Goal: Task Accomplishment & Management: Complete application form

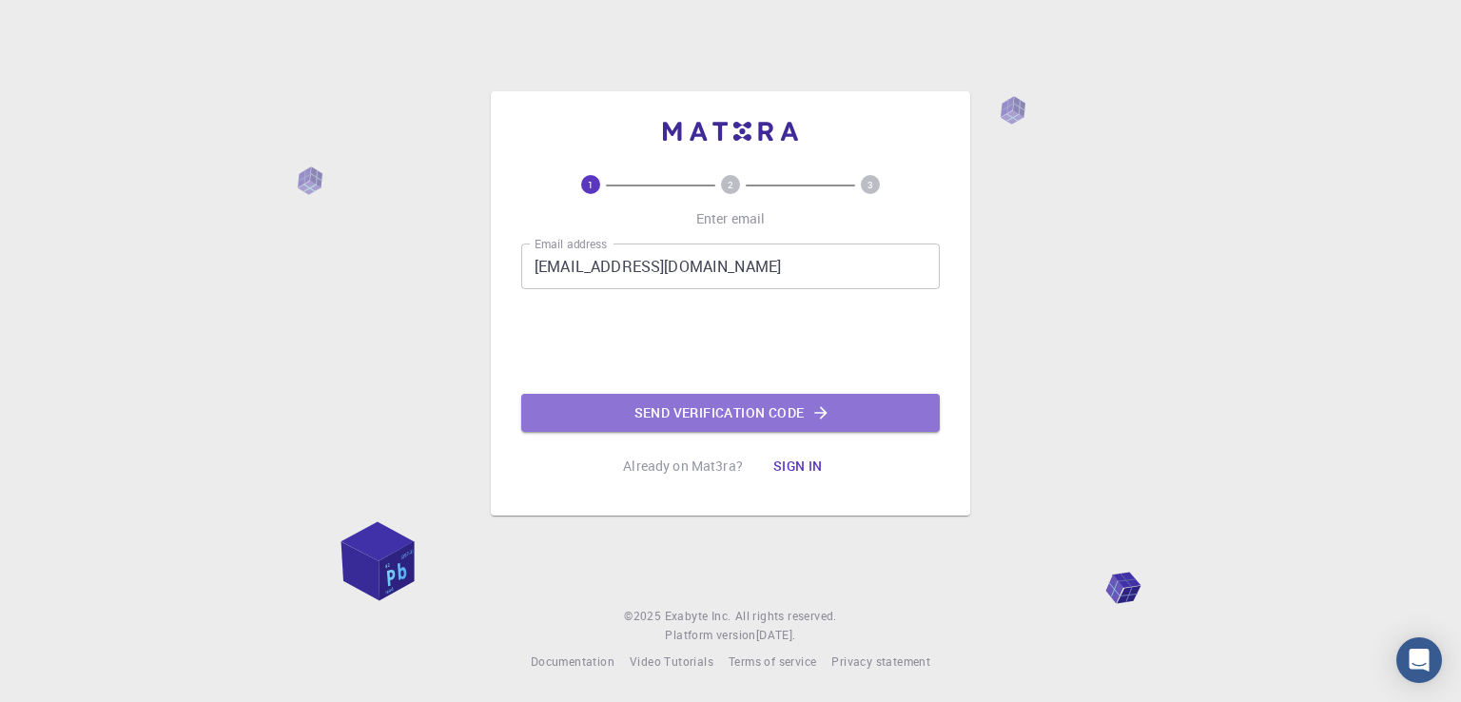
click at [689, 416] on button "Send verification code" at bounding box center [730, 413] width 419 height 38
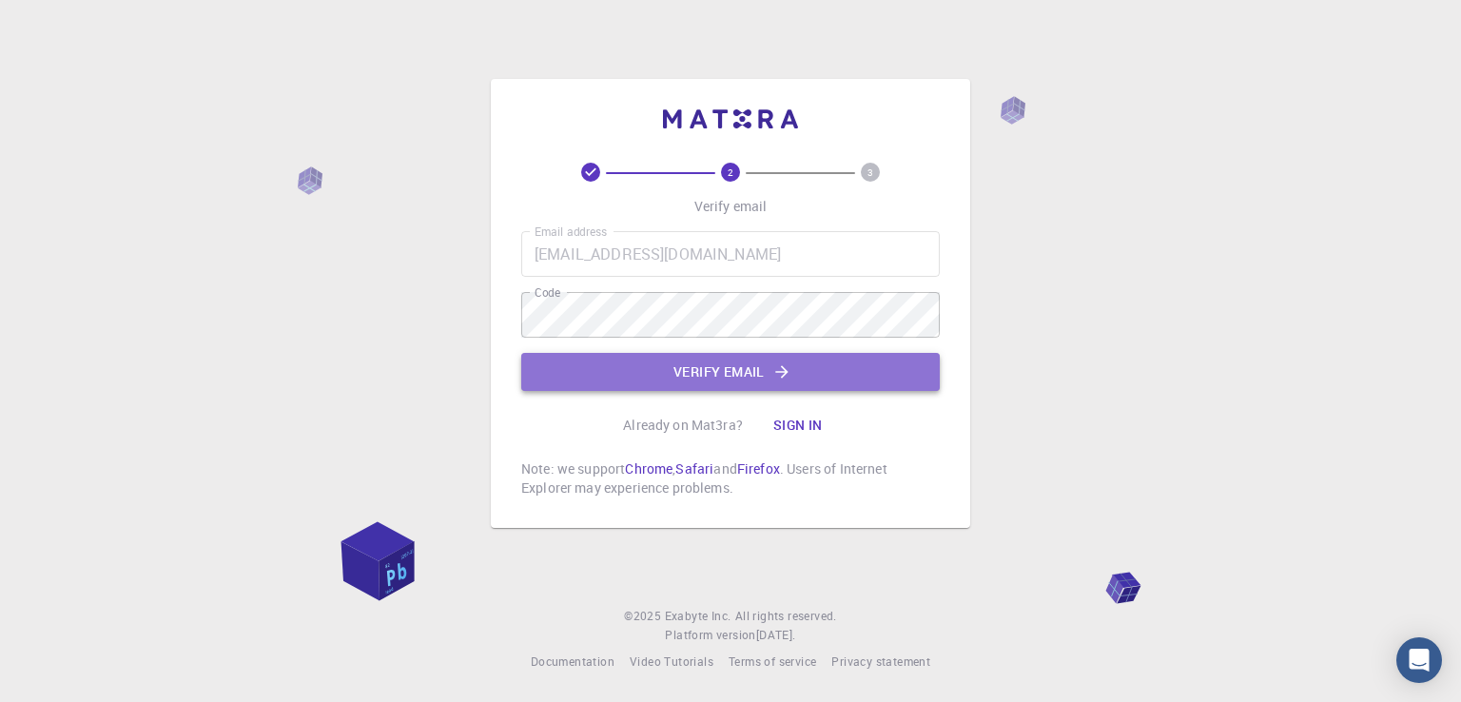
click at [671, 376] on button "Verify email" at bounding box center [730, 372] width 419 height 38
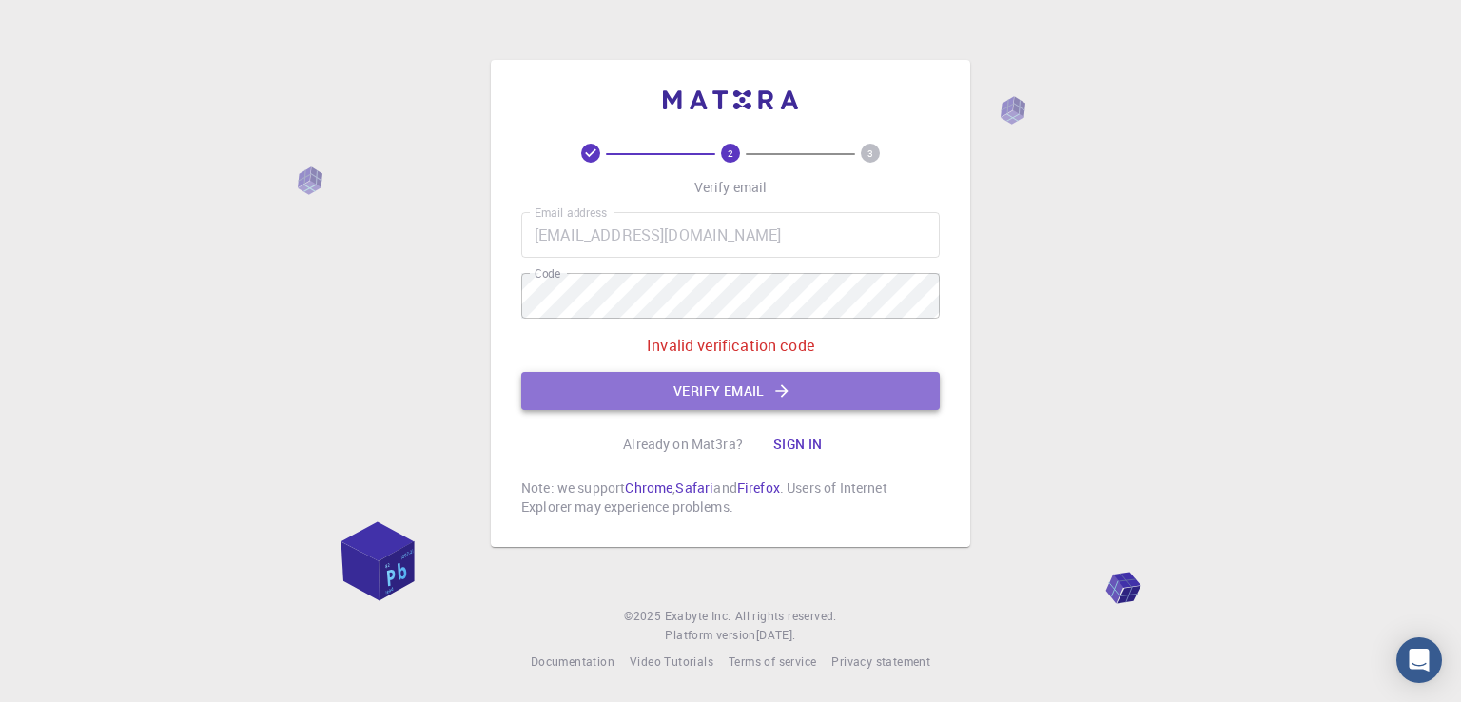
click at [742, 396] on button "Verify email" at bounding box center [730, 391] width 419 height 38
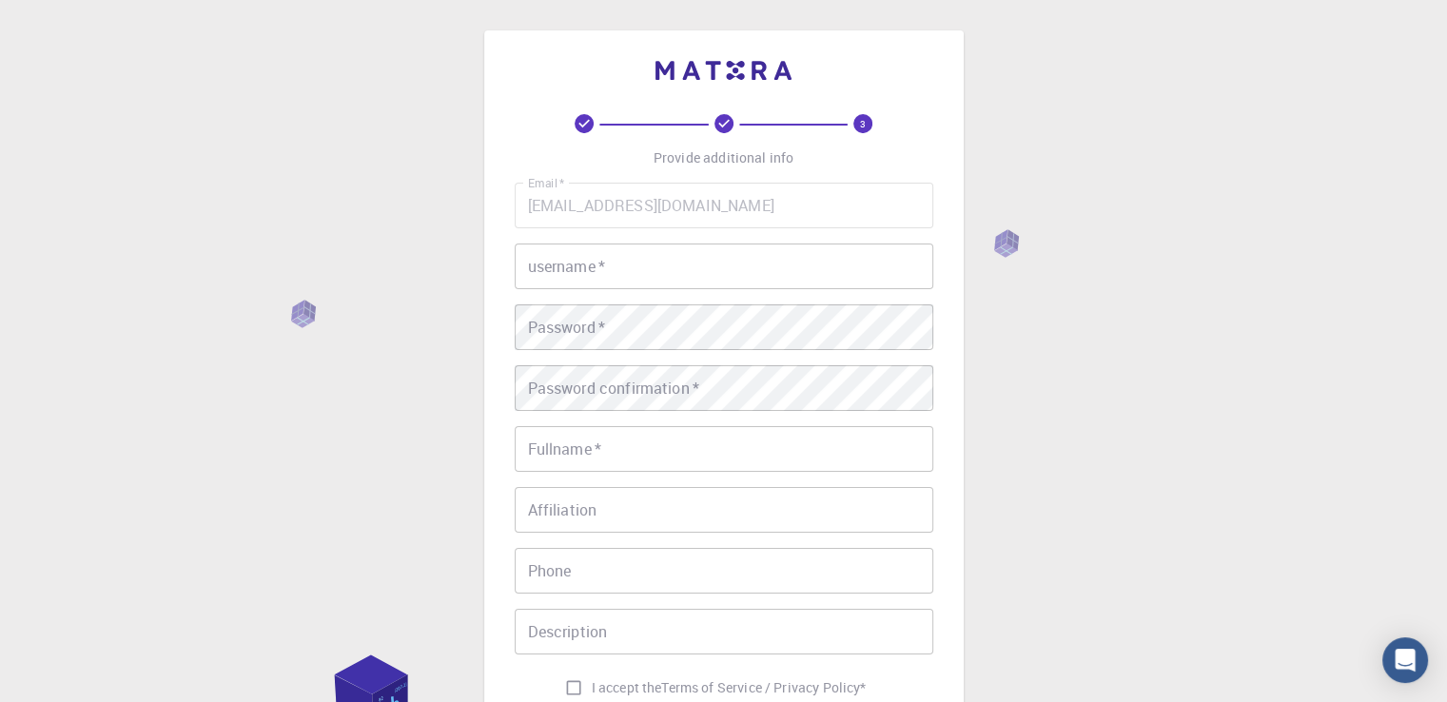
scroll to position [266, 0]
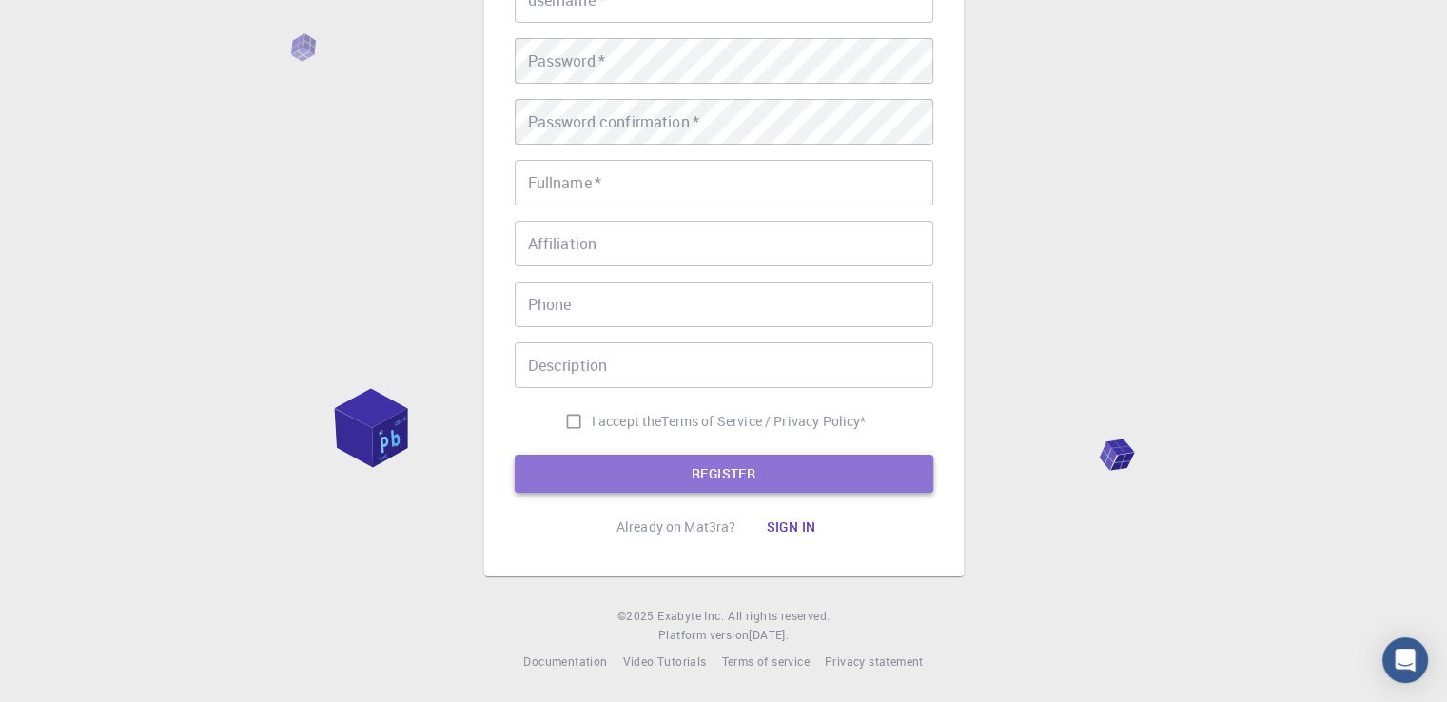
click at [723, 471] on button "REGISTER" at bounding box center [724, 474] width 419 height 38
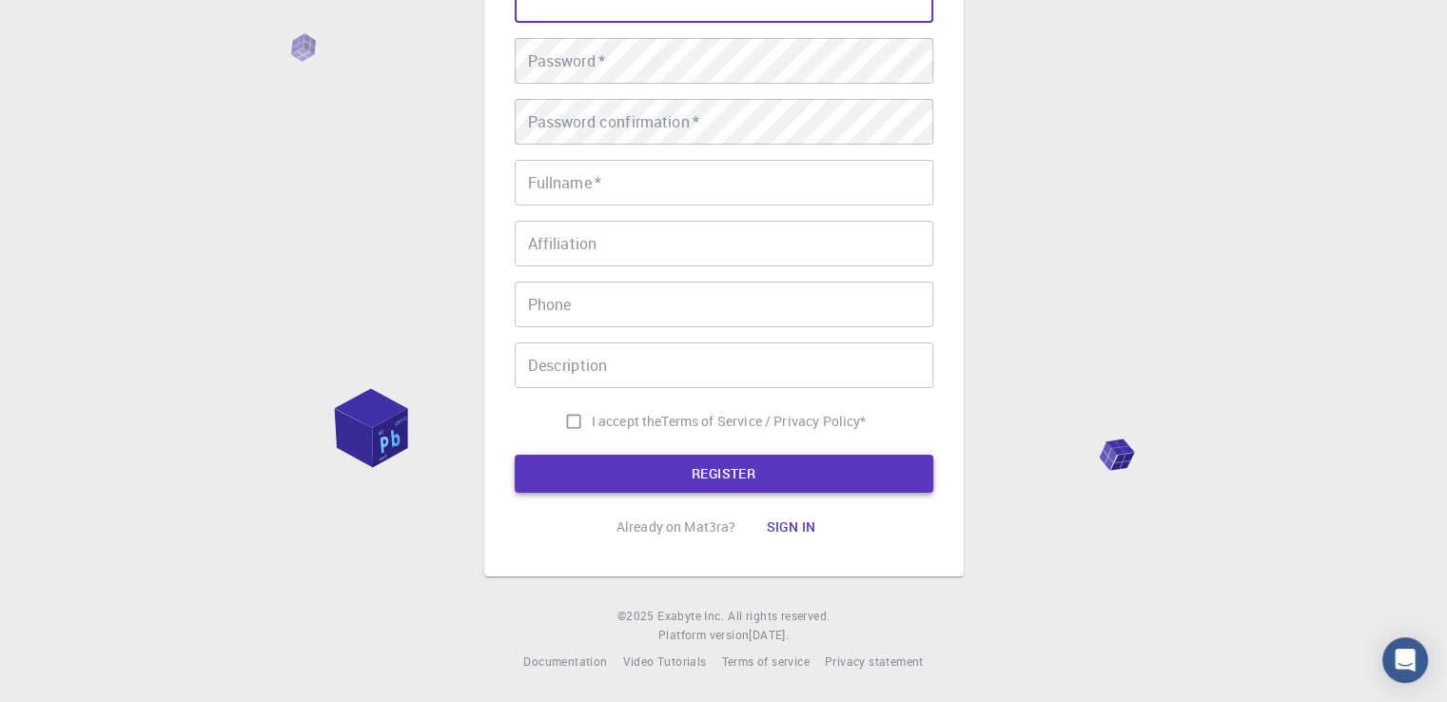
scroll to position [244, 0]
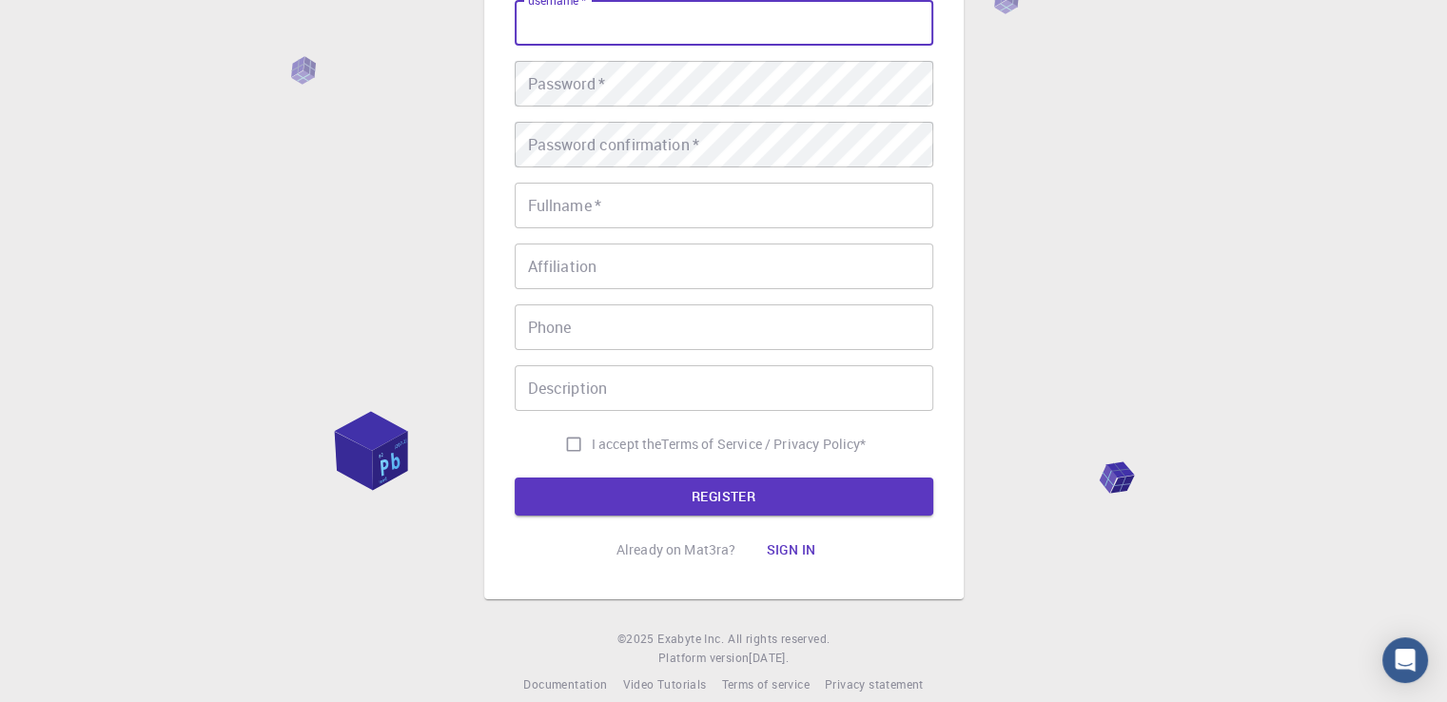
click at [765, 26] on input "username   *" at bounding box center [724, 23] width 419 height 46
type input "faeze"
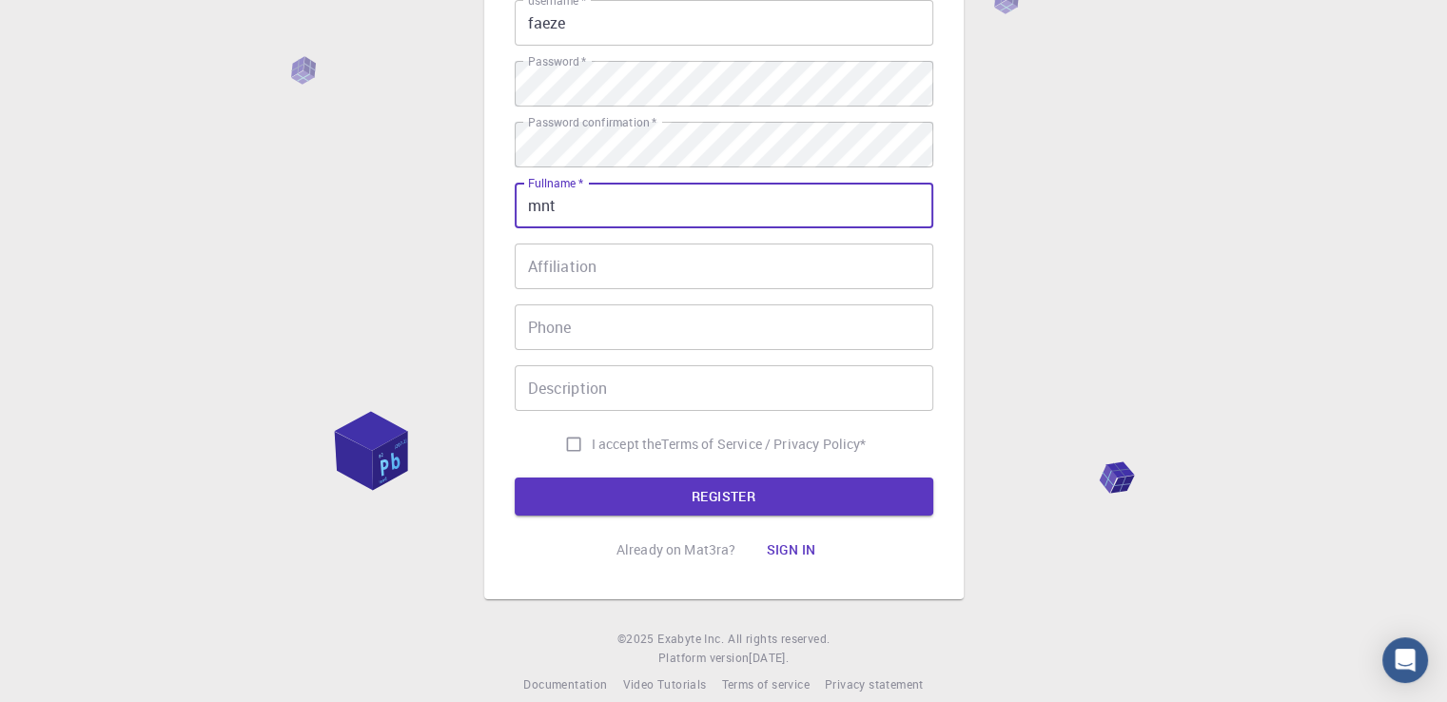
type input "mnt"
click at [567, 444] on input "I accept the Terms of Service / Privacy Policy *" at bounding box center [574, 444] width 36 height 36
checkbox input "true"
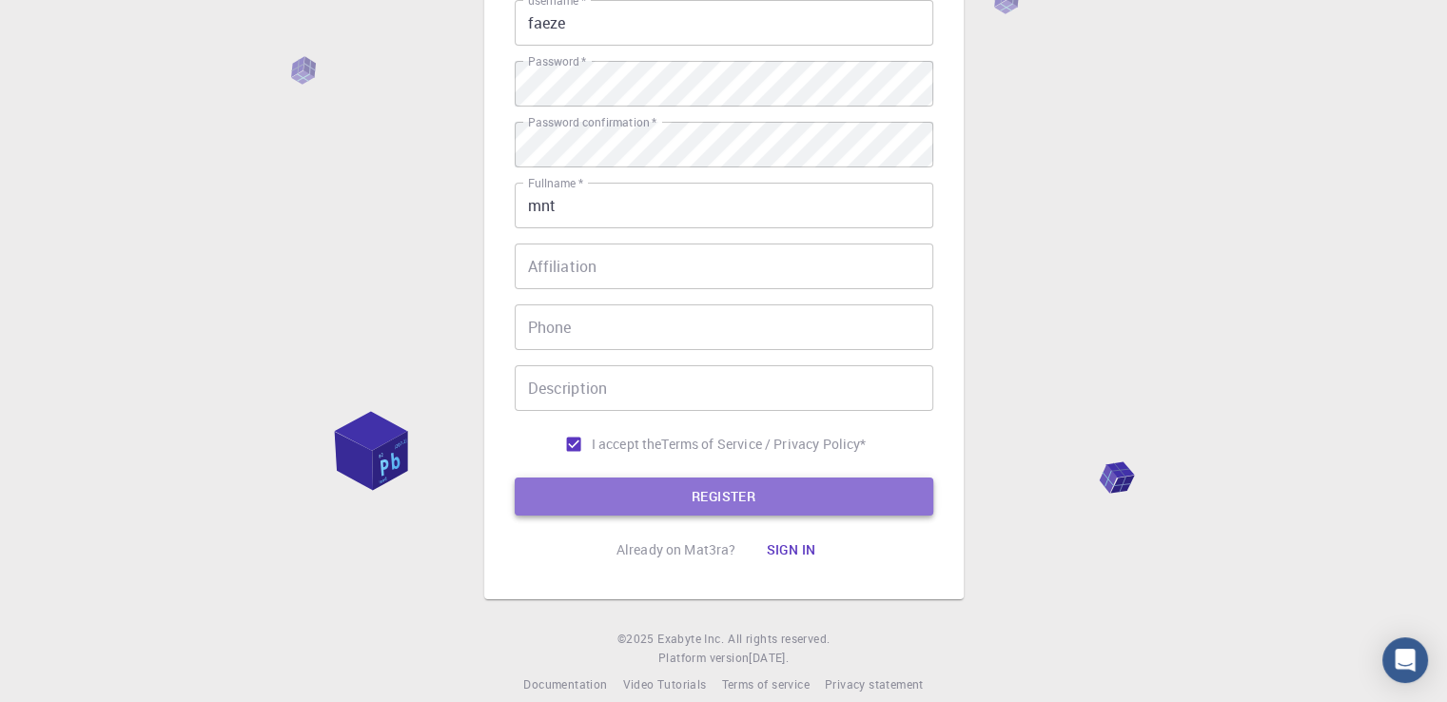
click at [663, 502] on button "REGISTER" at bounding box center [724, 497] width 419 height 38
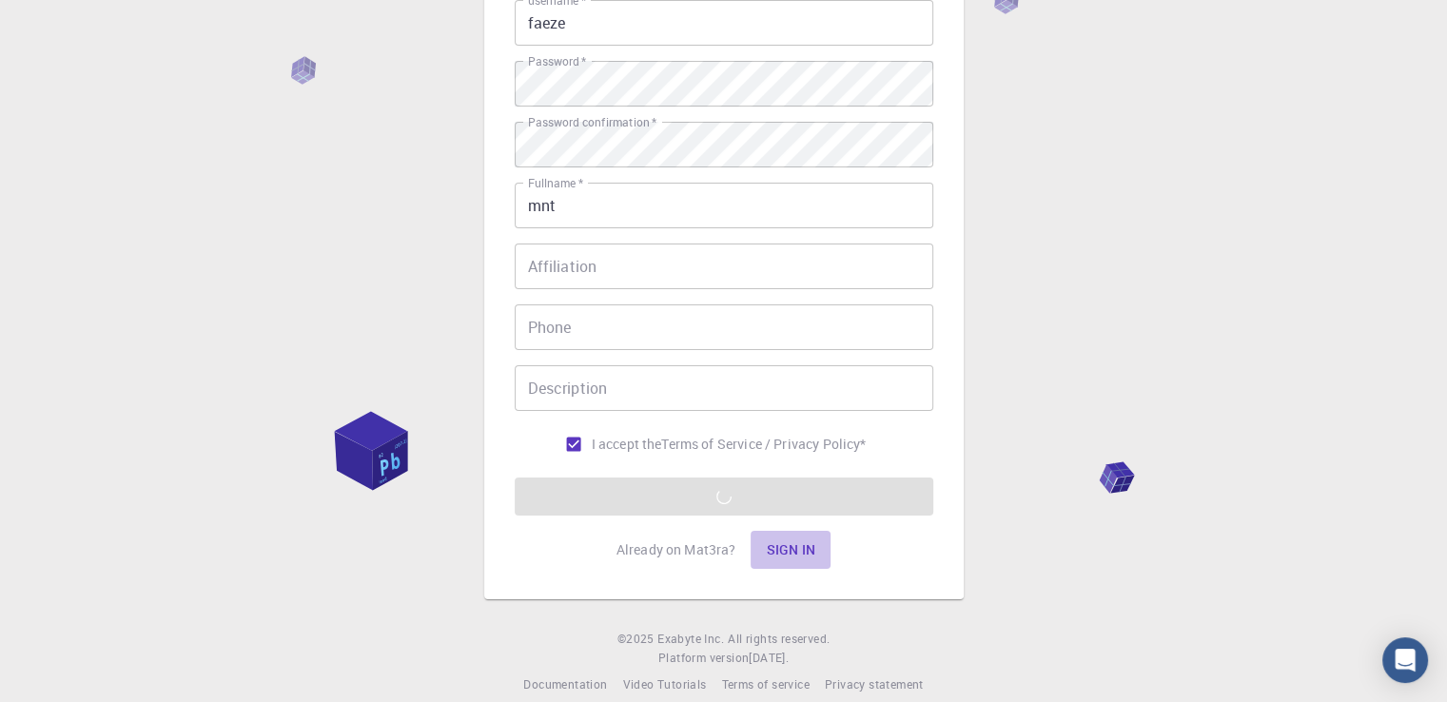
click at [795, 552] on button "Sign in" at bounding box center [791, 550] width 80 height 38
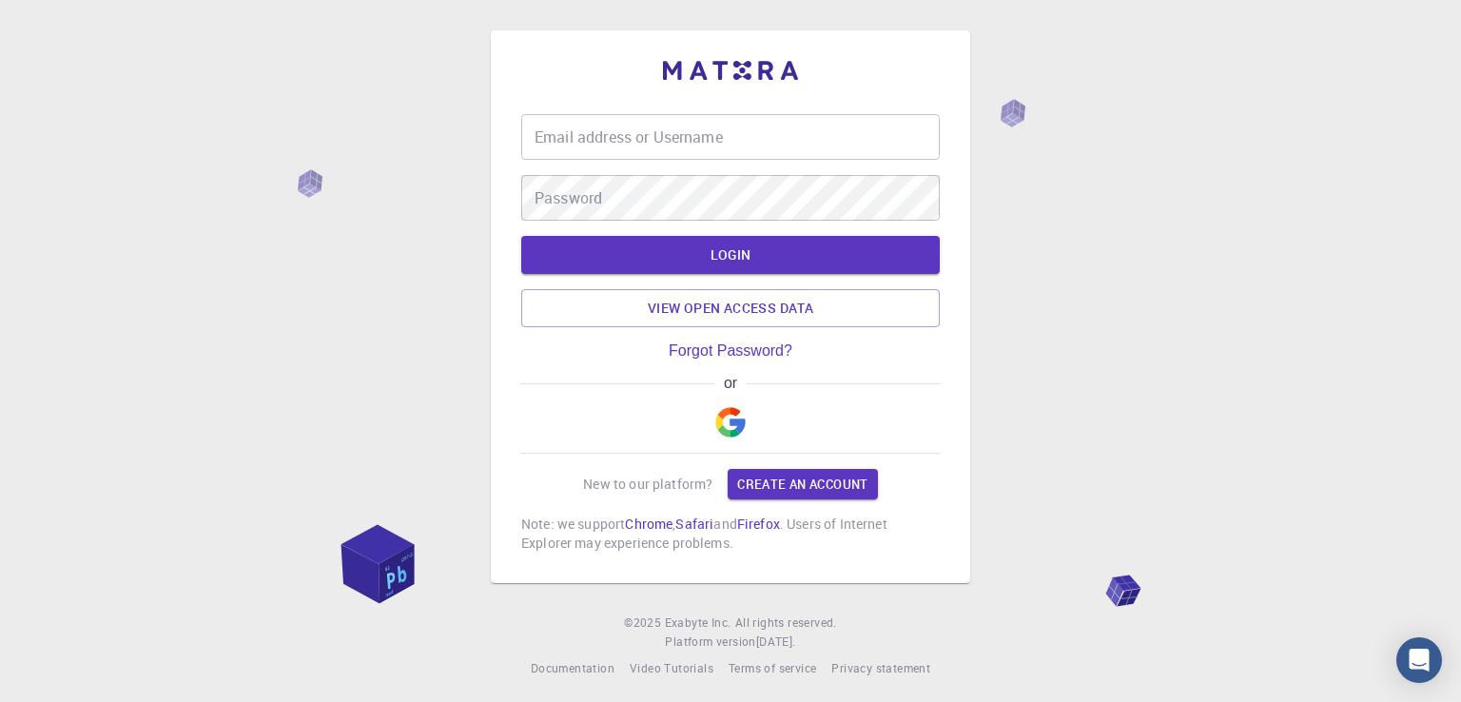
type input "[EMAIL_ADDRESS][DOMAIN_NAME]"
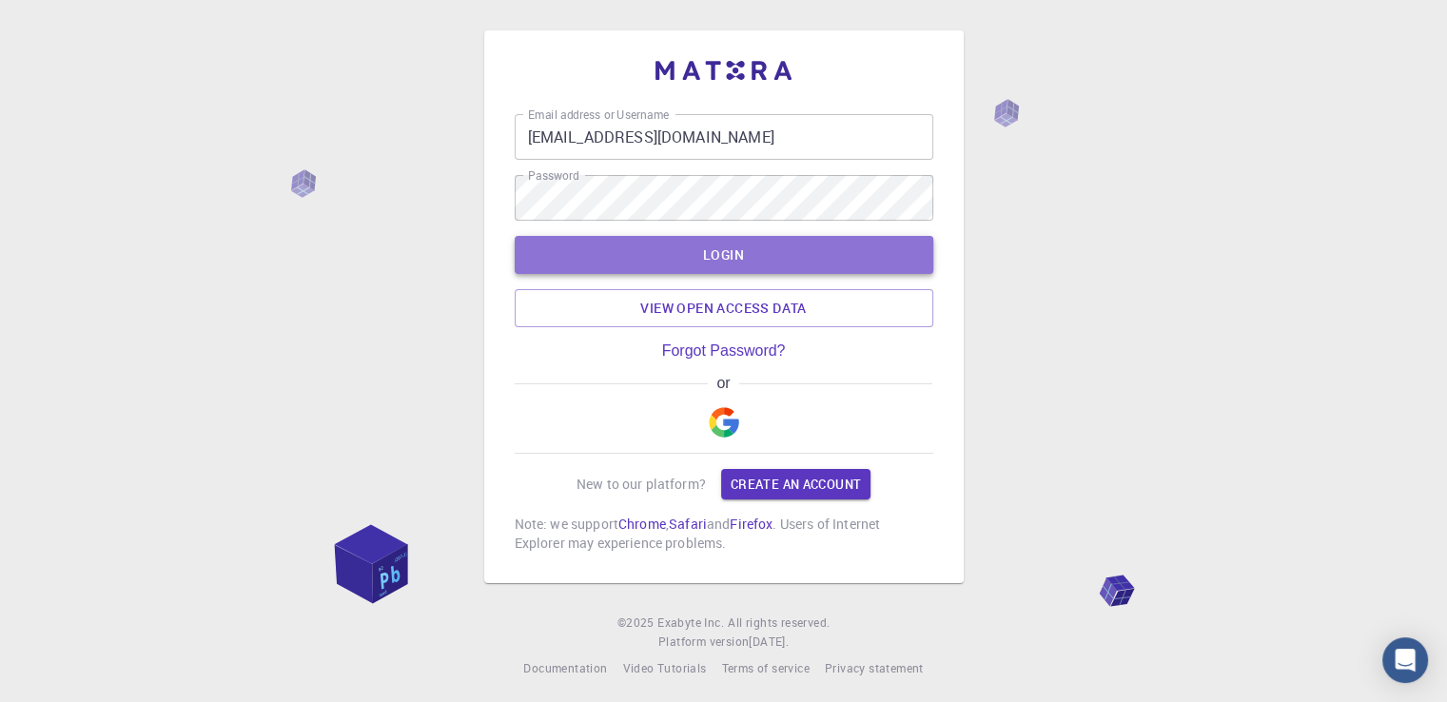
click at [753, 271] on button "LOGIN" at bounding box center [724, 255] width 419 height 38
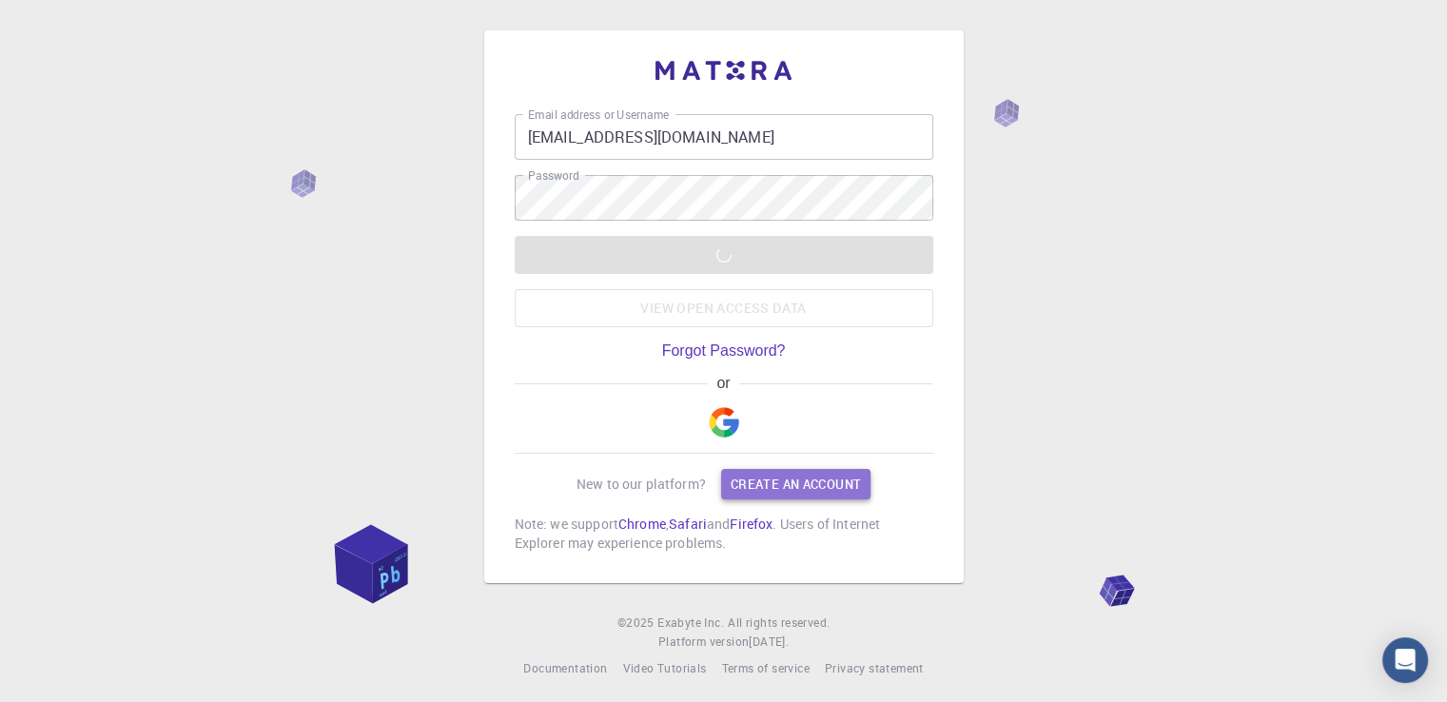
click at [784, 469] on link "Create an account" at bounding box center [795, 484] width 149 height 30
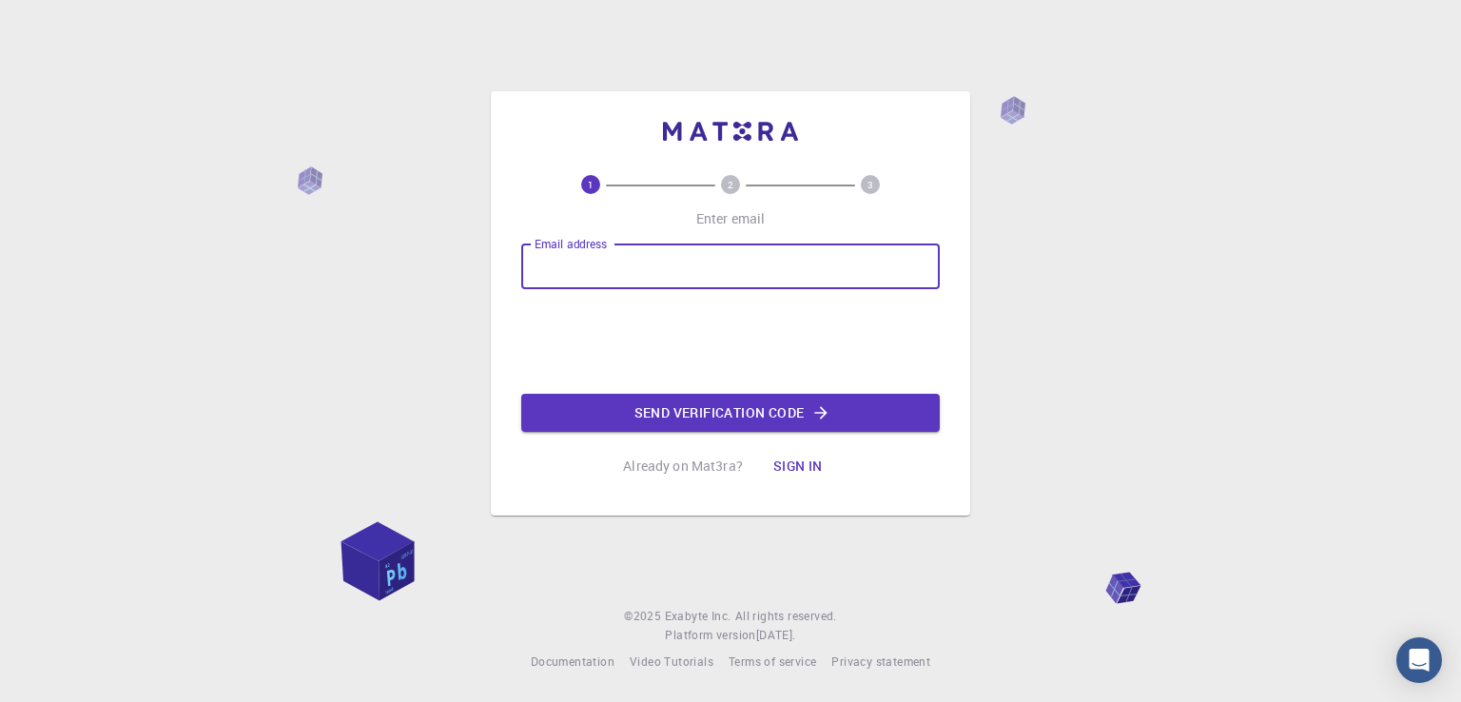
click at [636, 265] on input "Email address" at bounding box center [730, 267] width 419 height 46
type input "[EMAIL_ADDRESS][DOMAIN_NAME]"
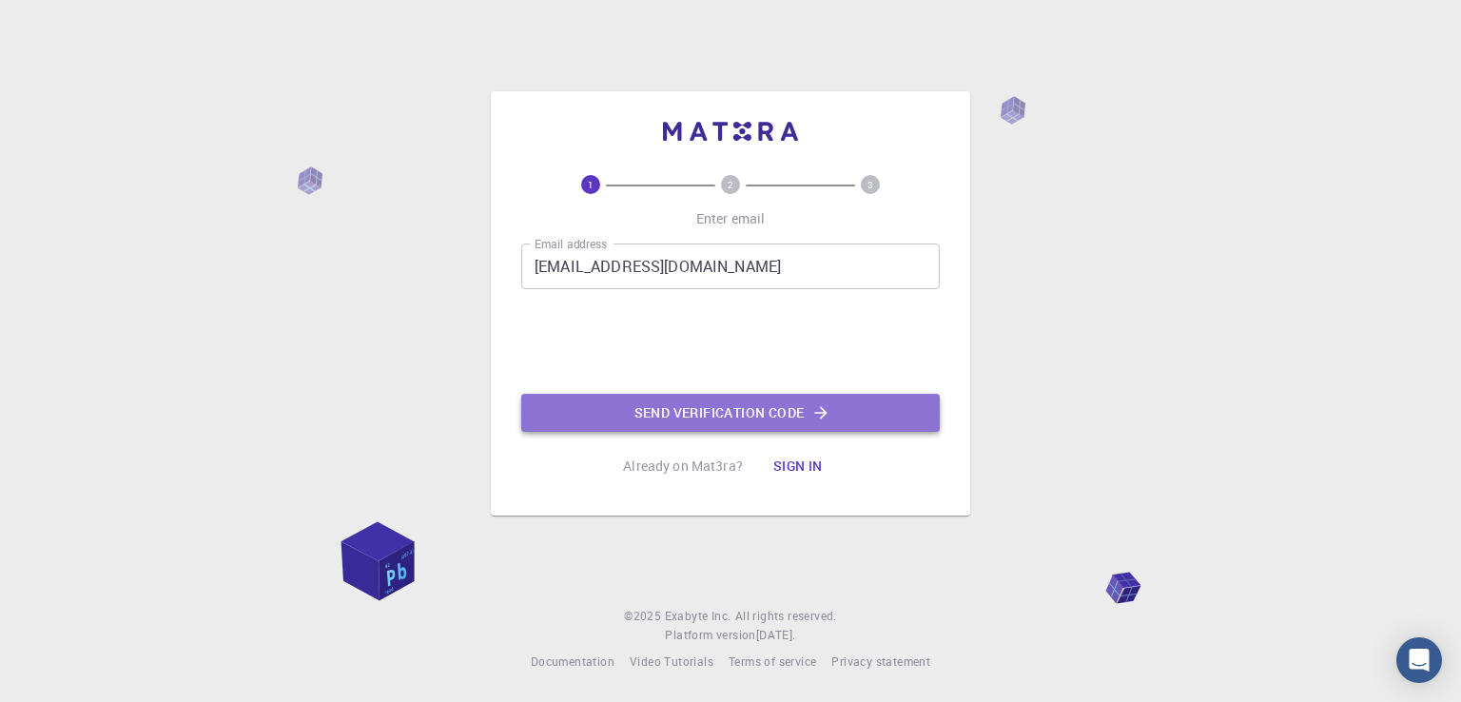
click at [676, 412] on button "Send verification code" at bounding box center [730, 413] width 419 height 38
